Goal: Find specific page/section

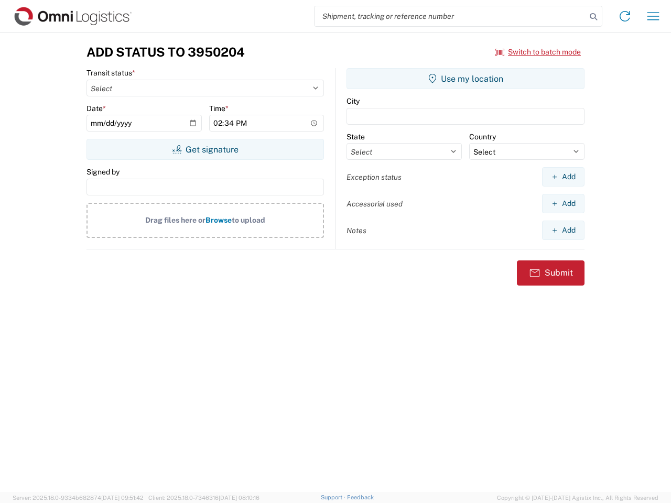
click at [450, 16] on input "search" at bounding box center [451, 16] width 272 height 20
click at [593, 17] on icon at bounding box center [593, 16] width 15 height 15
click at [625, 16] on icon at bounding box center [624, 16] width 17 height 17
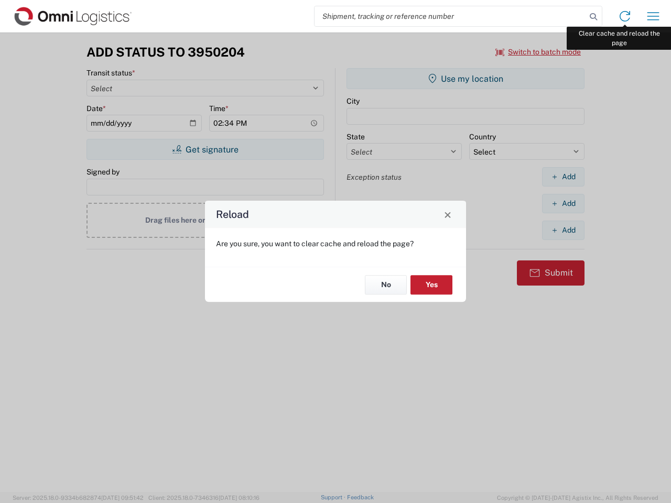
click at [653, 16] on div "Reload Are you sure, you want to clear cache and reload the page? No Yes" at bounding box center [335, 251] width 671 height 503
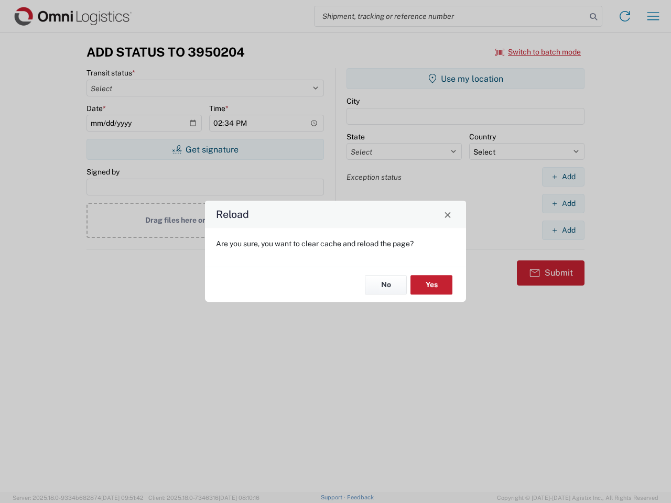
click at [538, 52] on div "Reload Are you sure, you want to clear cache and reload the page? No Yes" at bounding box center [335, 251] width 671 height 503
click at [205, 149] on div "Reload Are you sure, you want to clear cache and reload the page? No Yes" at bounding box center [335, 251] width 671 height 503
click at [466, 79] on div "Reload Are you sure, you want to clear cache and reload the page? No Yes" at bounding box center [335, 251] width 671 height 503
click at [563, 177] on div "Reload Are you sure, you want to clear cache and reload the page? No Yes" at bounding box center [335, 251] width 671 height 503
click at [563, 203] on div "Reload Are you sure, you want to clear cache and reload the page? No Yes" at bounding box center [335, 251] width 671 height 503
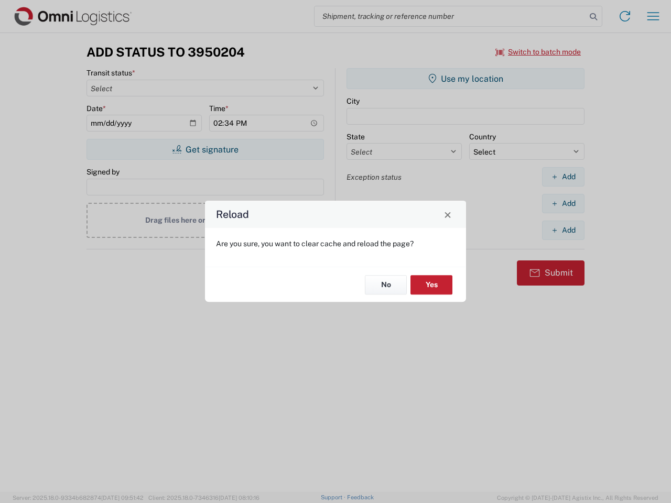
click at [563, 230] on div "Reload Are you sure, you want to clear cache and reload the page? No Yes" at bounding box center [335, 251] width 671 height 503
